Goal: Navigation & Orientation: Find specific page/section

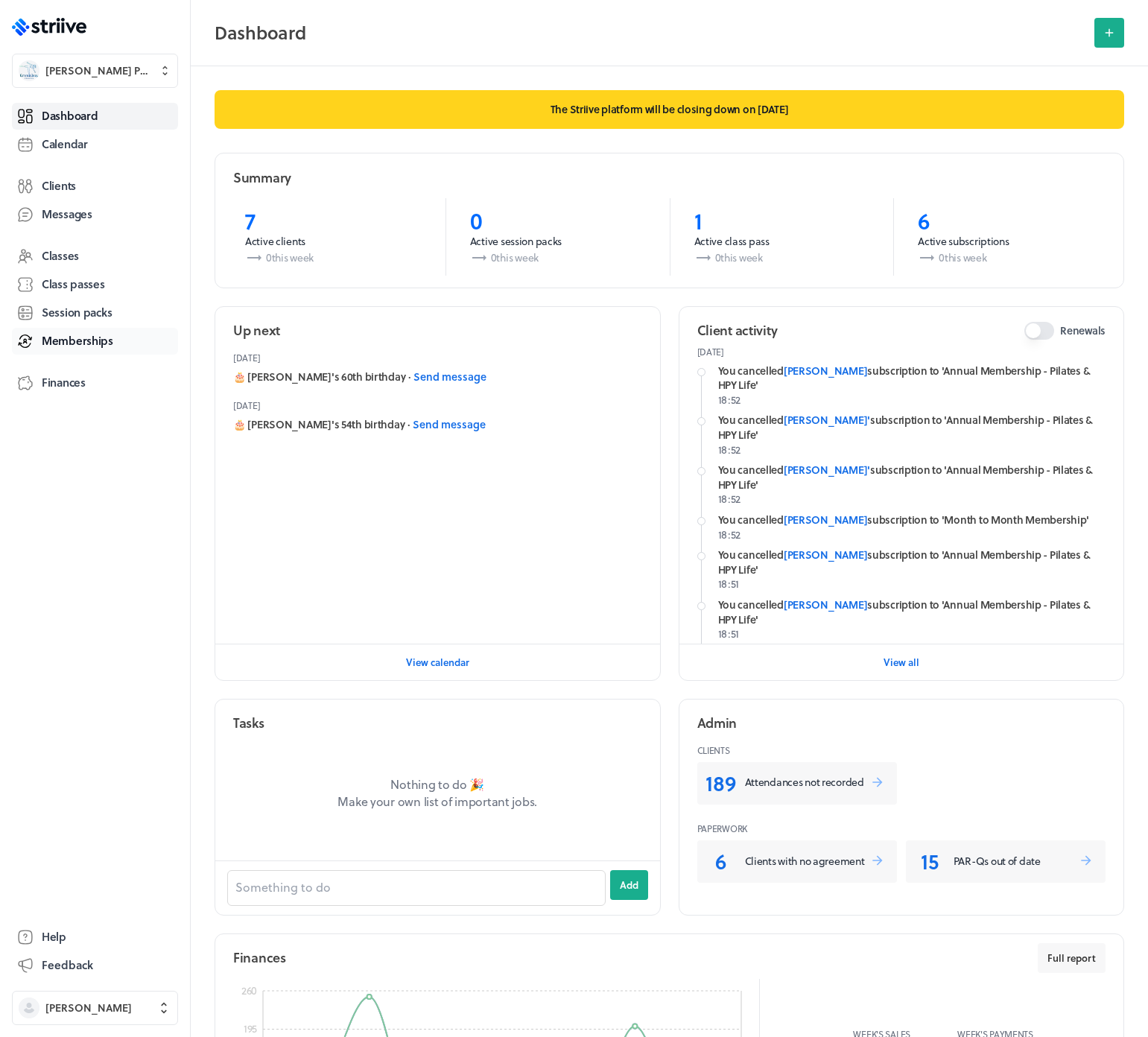
click at [66, 330] on link "Memberships" at bounding box center [95, 341] width 166 height 26
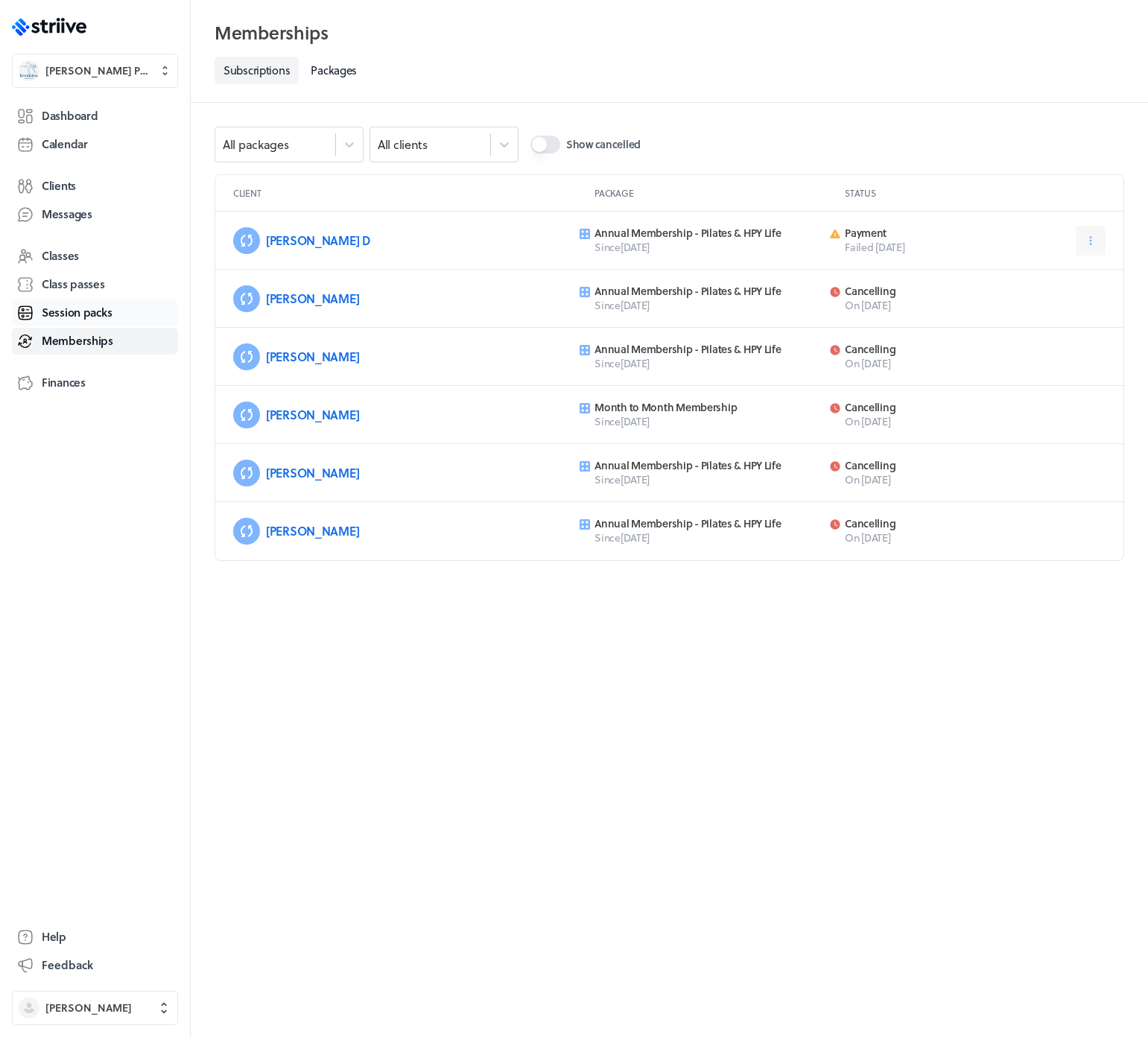
click at [69, 315] on span "Session packs" at bounding box center [77, 313] width 70 height 16
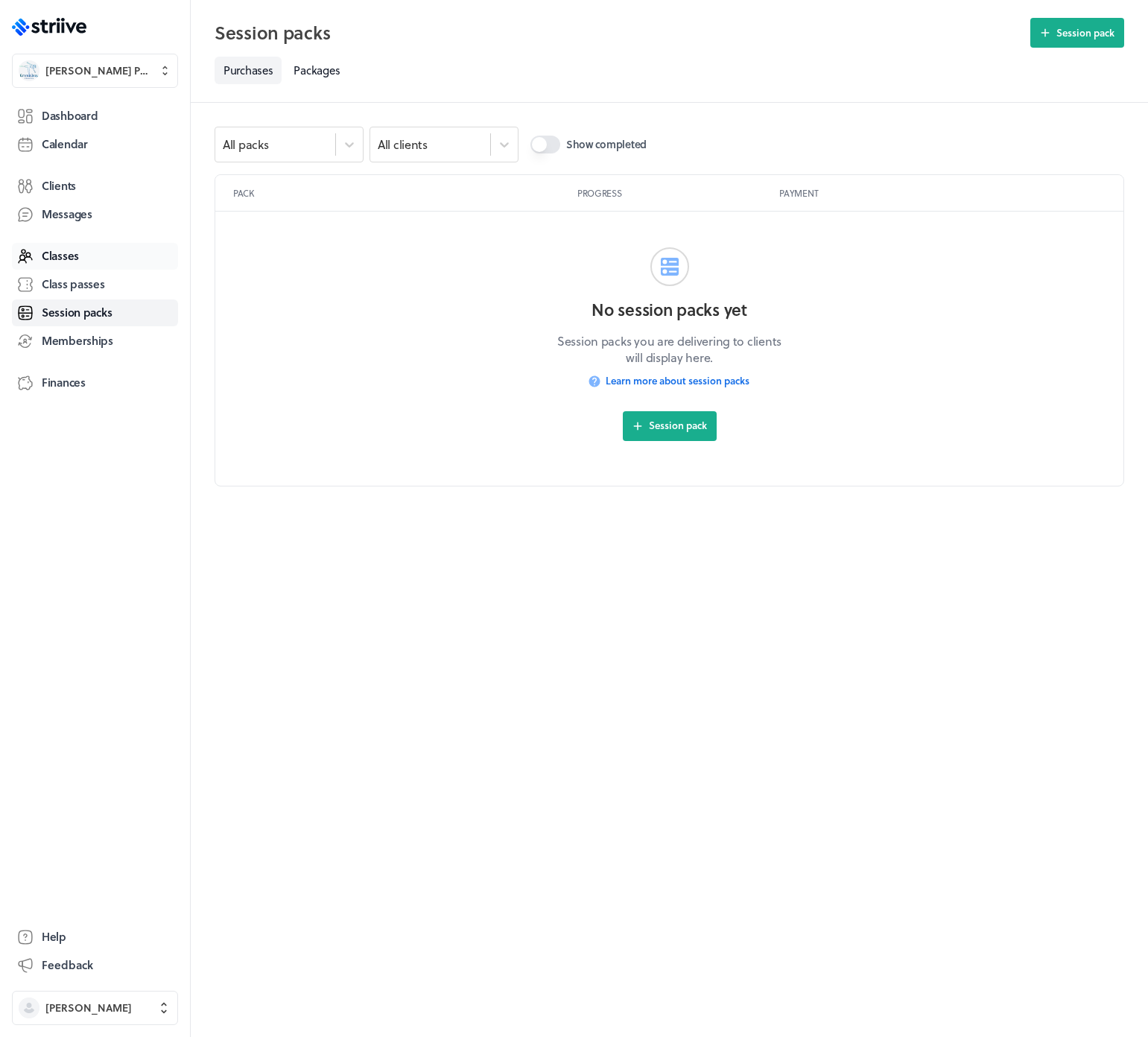
click at [70, 255] on span "Classes" at bounding box center [61, 256] width 37 height 16
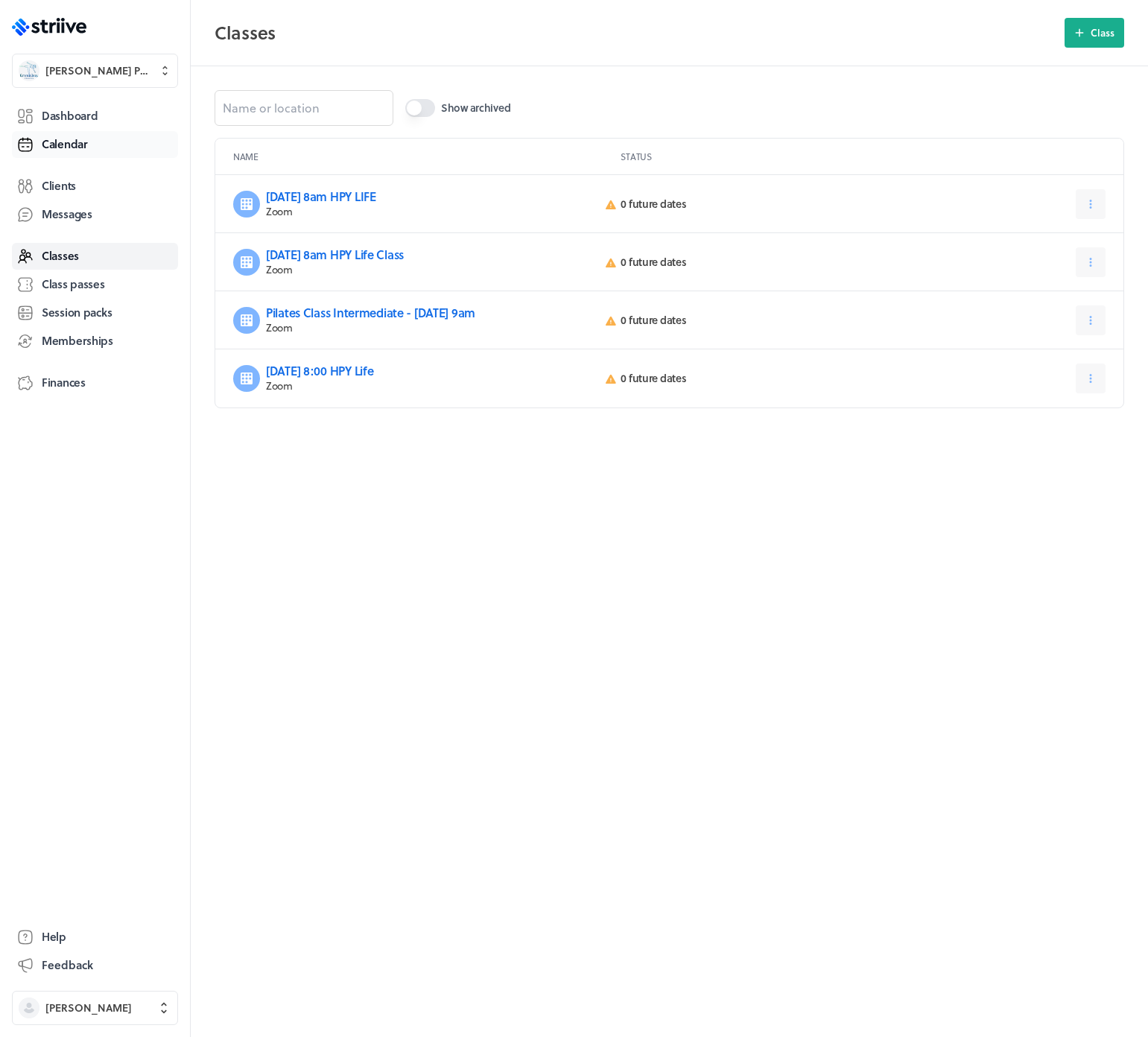
click at [72, 147] on span "Calendar" at bounding box center [65, 144] width 46 height 16
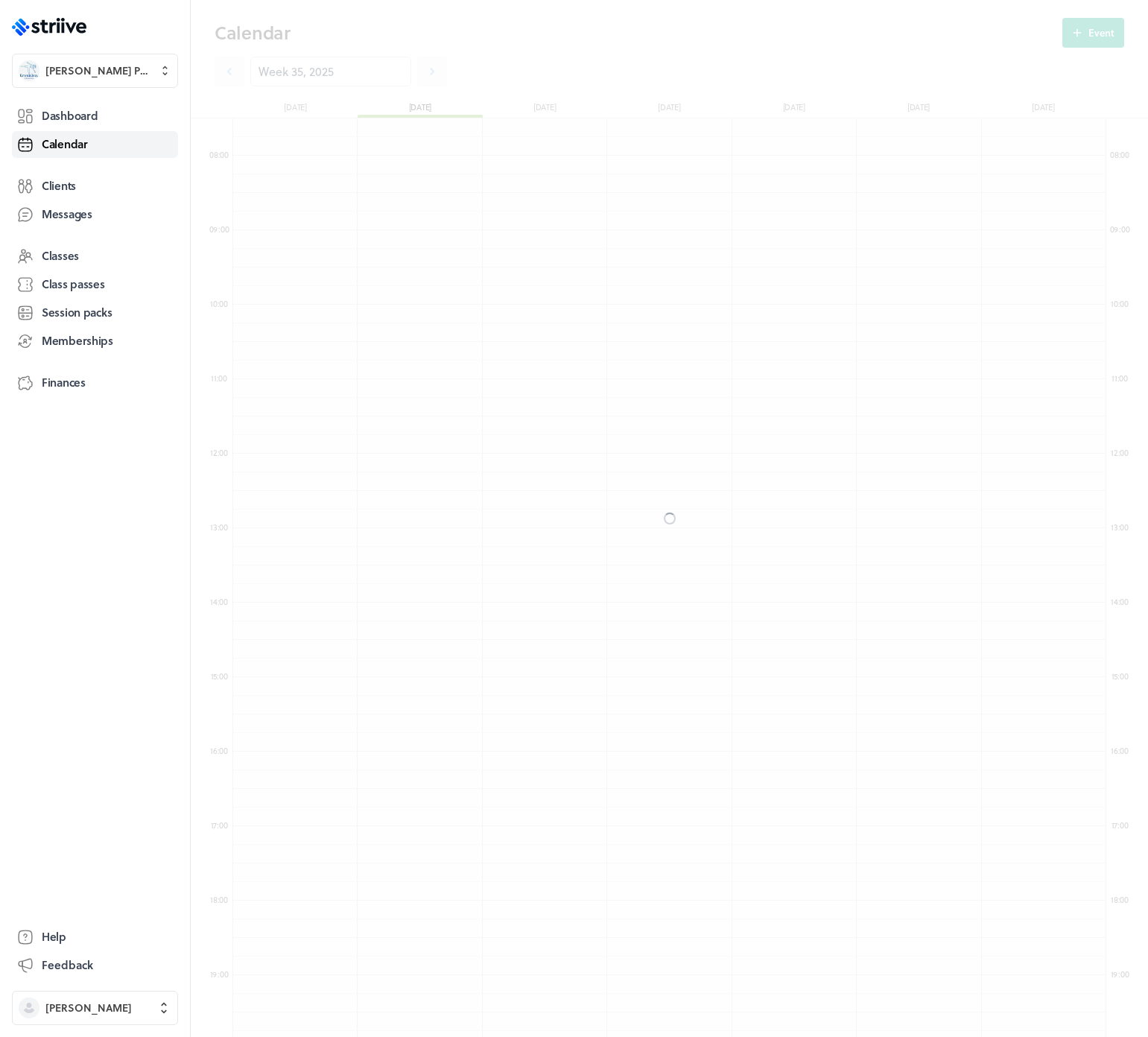
scroll to position [1788, 873]
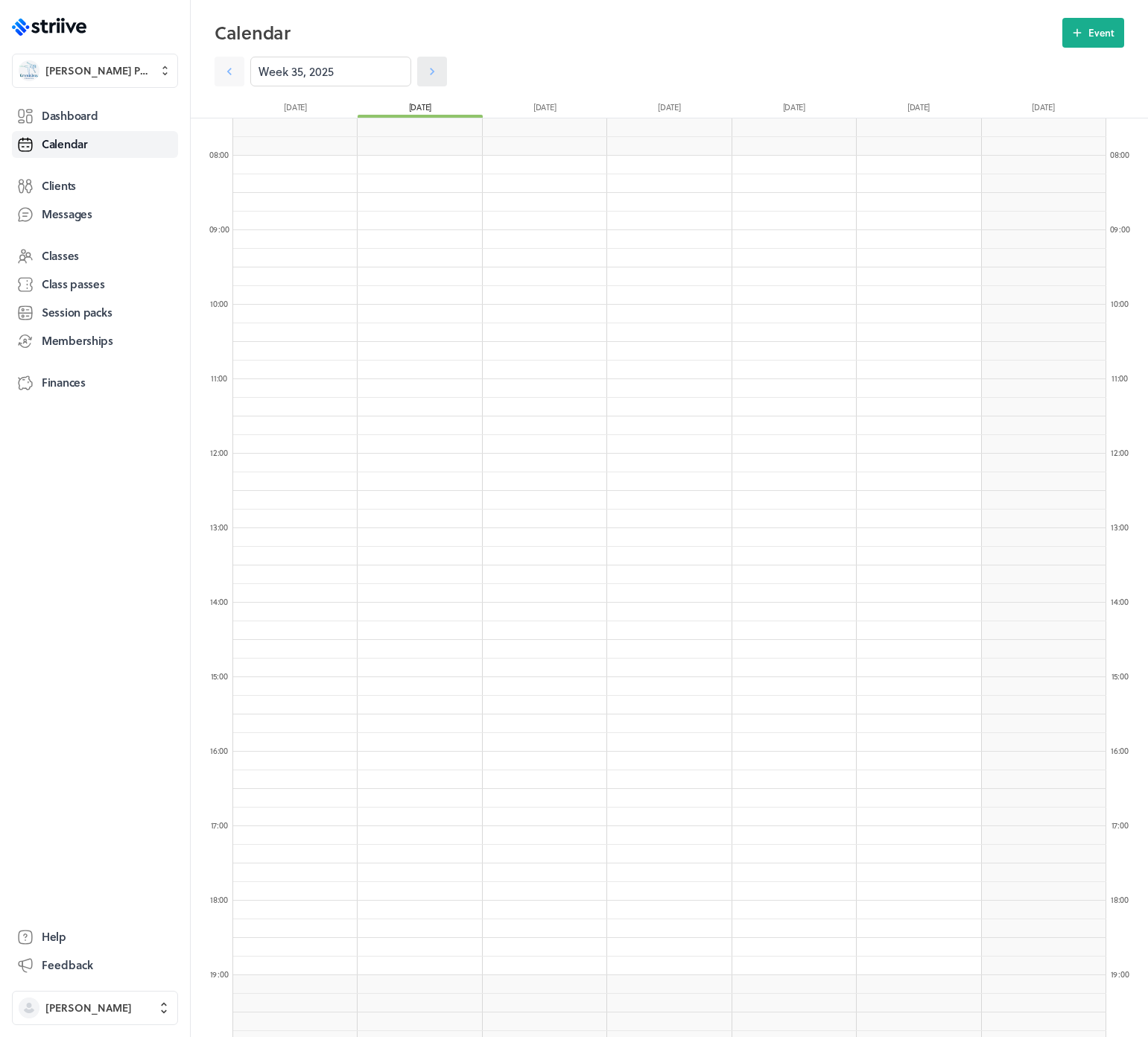
click at [430, 72] on icon at bounding box center [432, 72] width 5 height 8
click at [226, 66] on icon at bounding box center [229, 71] width 15 height 15
click at [231, 72] on icon at bounding box center [229, 71] width 15 height 15
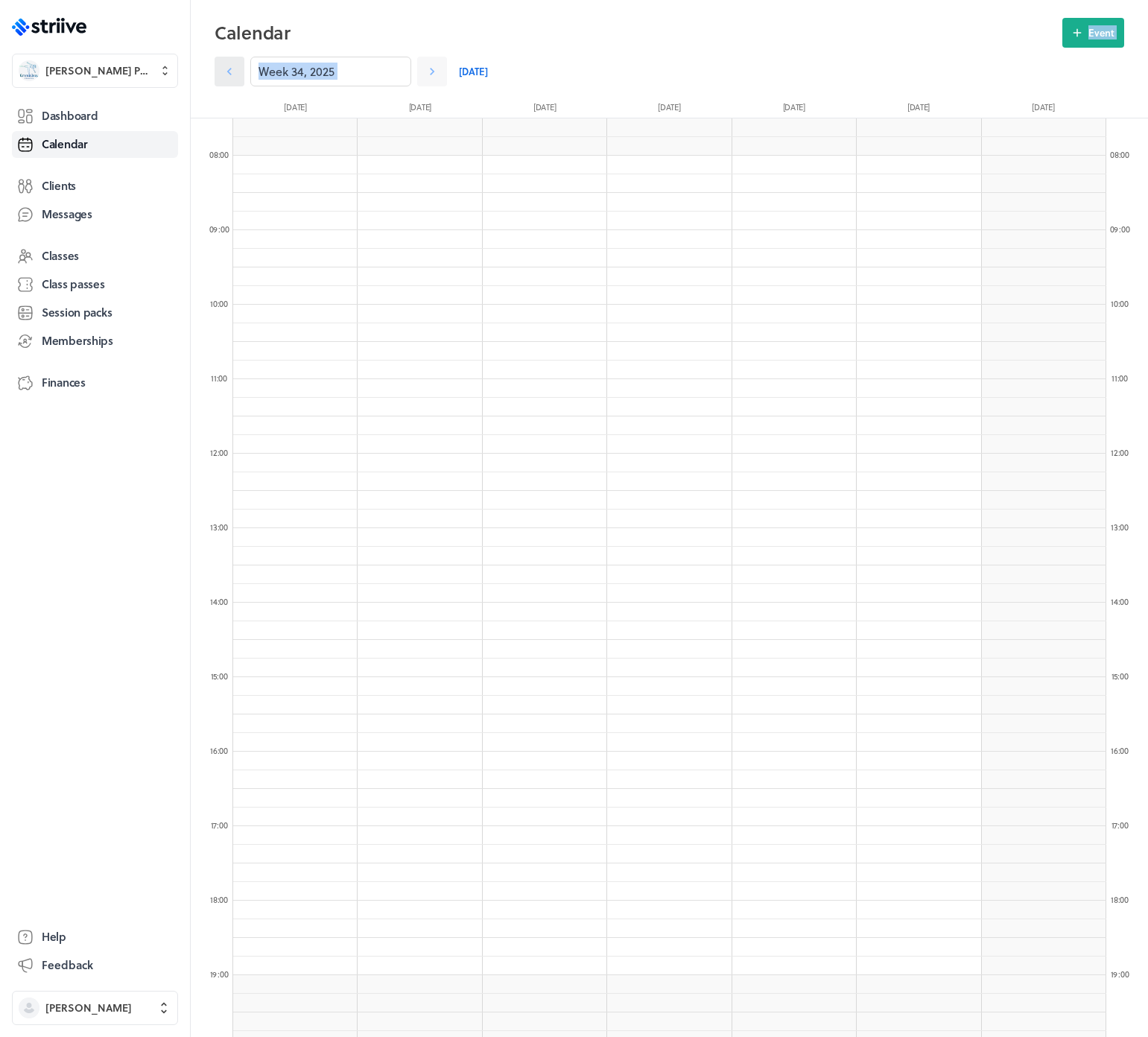
click at [231, 72] on icon at bounding box center [229, 71] width 15 height 15
click at [231, 69] on icon at bounding box center [229, 71] width 15 height 15
